Goal: Task Accomplishment & Management: Manage account settings

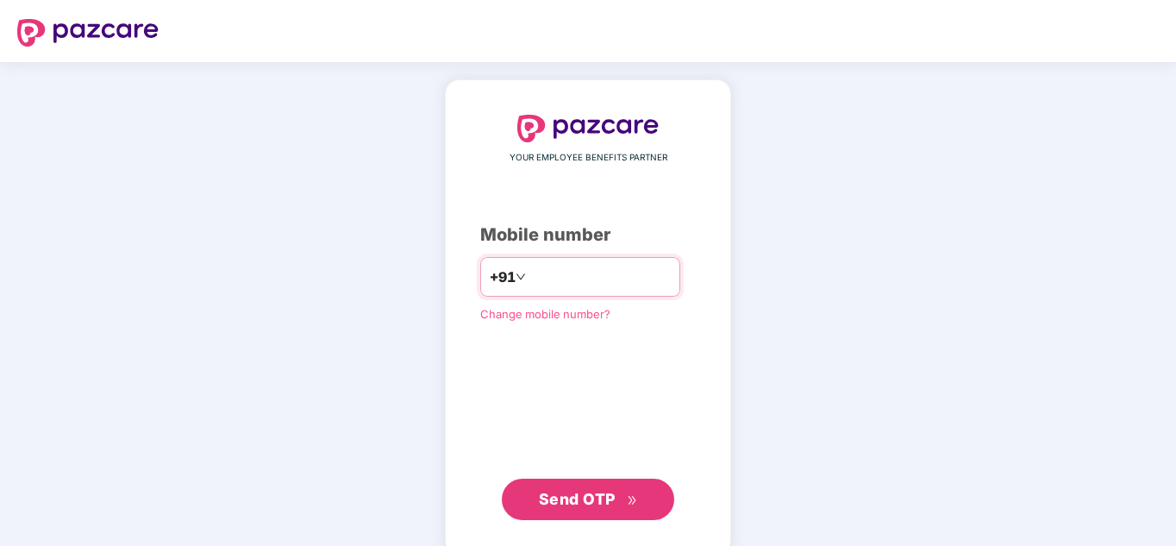
type input "**********"
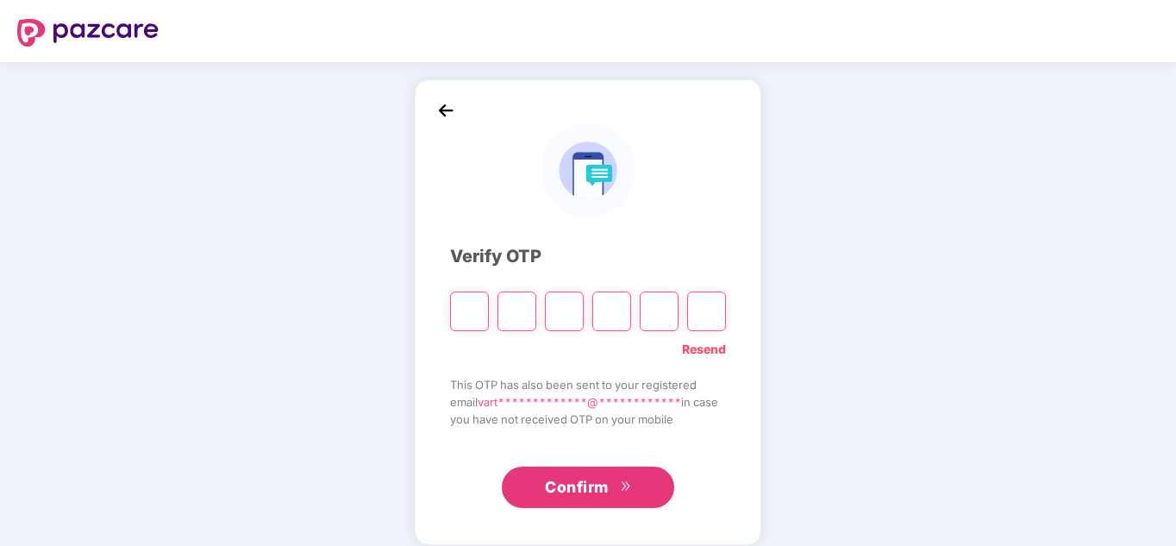
type input "*"
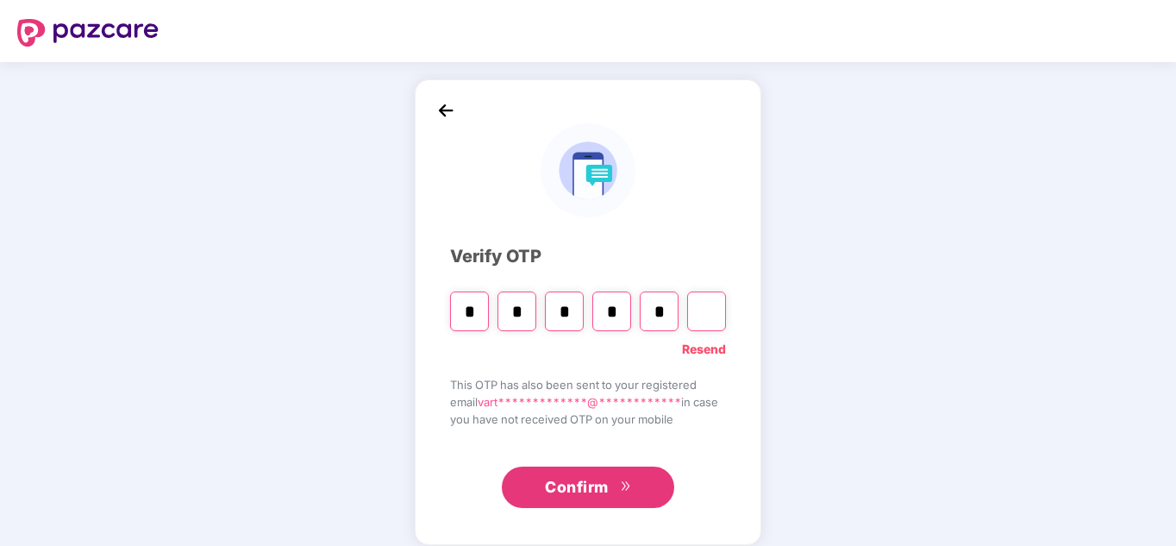
type input "*"
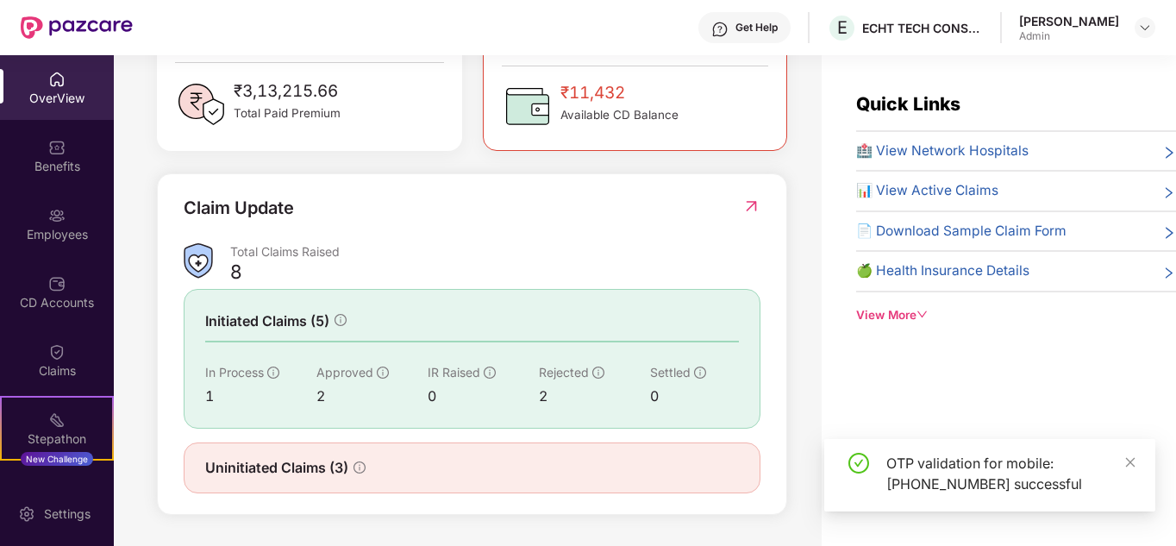
scroll to position [55, 0]
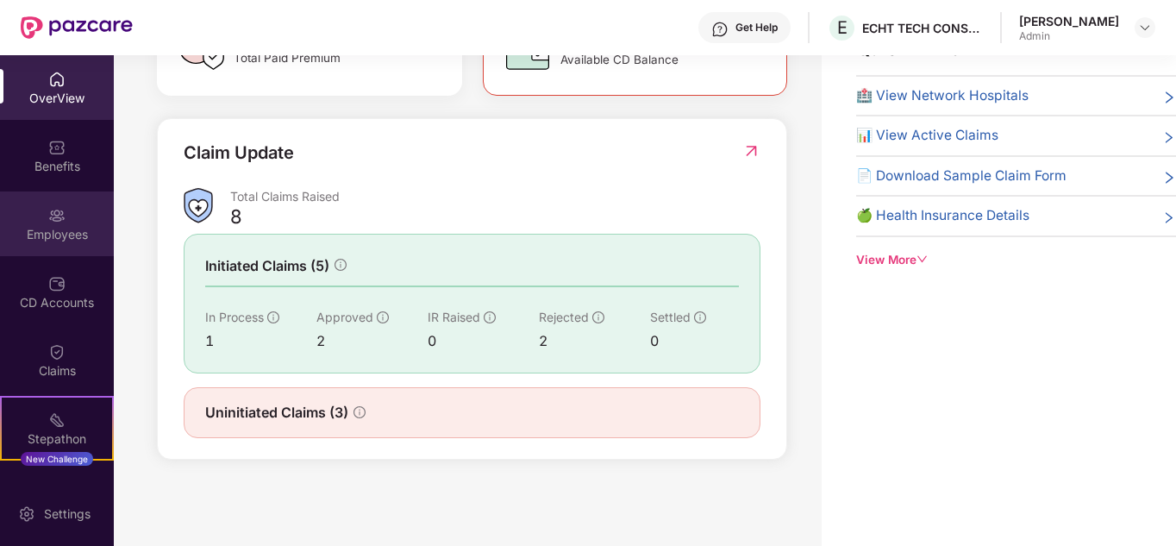
click at [79, 203] on div "Employees" at bounding box center [57, 223] width 114 height 65
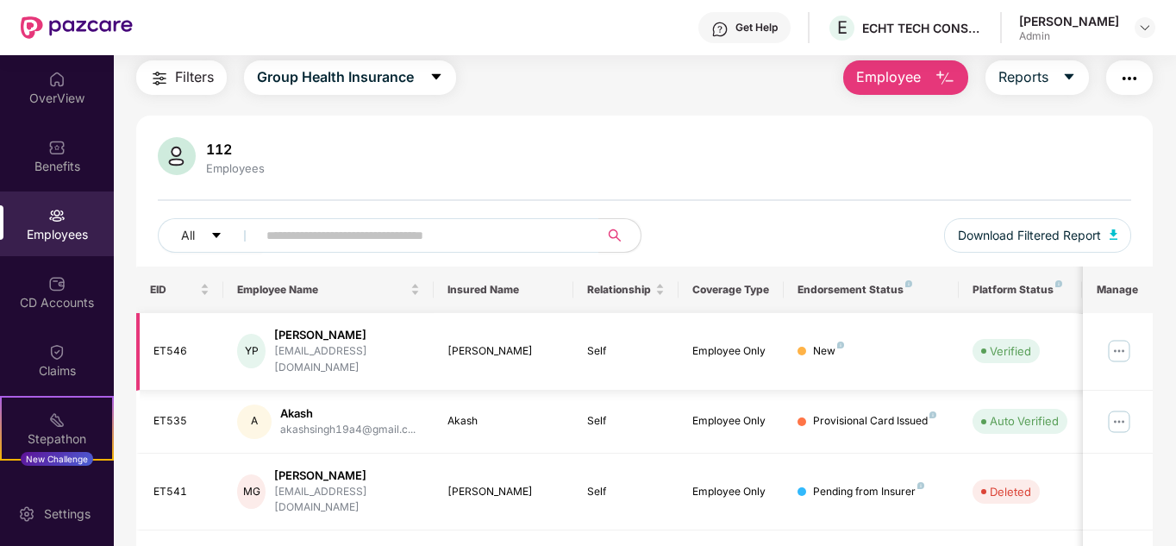
click at [1117, 345] on img at bounding box center [1119, 351] width 28 height 28
click at [671, 186] on div "112 Employees All Download Filtered Report" at bounding box center [644, 201] width 1017 height 129
